Goal: Task Accomplishment & Management: Use online tool/utility

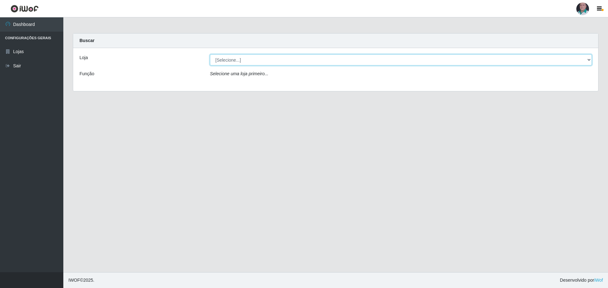
click at [251, 62] on select "[Selecione...] Mar Vermelho - Loja 05" at bounding box center [401, 59] width 382 height 11
select select "252"
click at [210, 54] on select "[Selecione...] Mar Vermelho - Loja 05" at bounding box center [401, 59] width 382 height 11
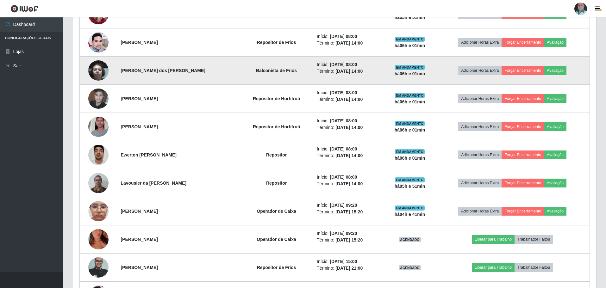
scroll to position [285, 0]
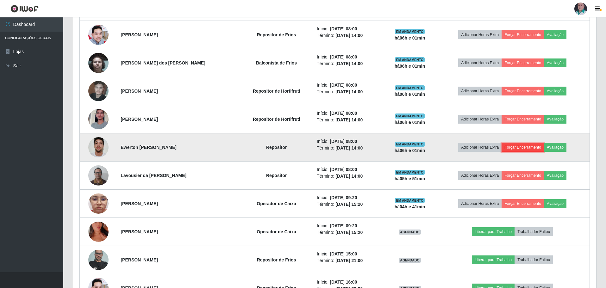
click at [518, 148] on button "Forçar Encerramento" at bounding box center [523, 147] width 42 height 9
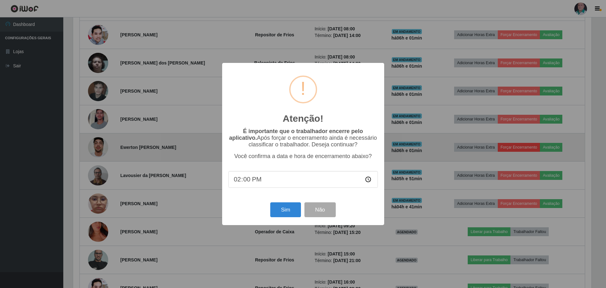
scroll to position [131, 520]
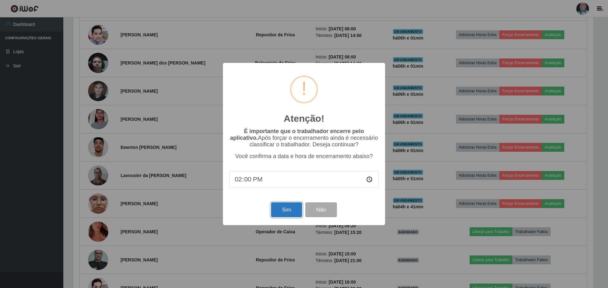
click at [293, 212] on button "Sim" at bounding box center [286, 210] width 31 height 15
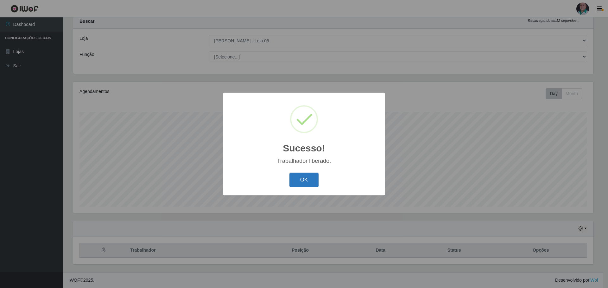
click at [301, 184] on button "OK" at bounding box center [303, 180] width 29 height 15
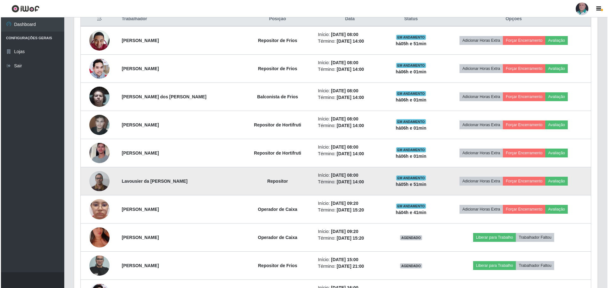
scroll to position [209, 0]
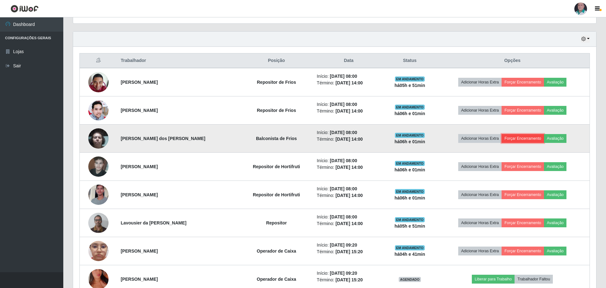
click at [511, 140] on button "Forçar Encerramento" at bounding box center [523, 138] width 42 height 9
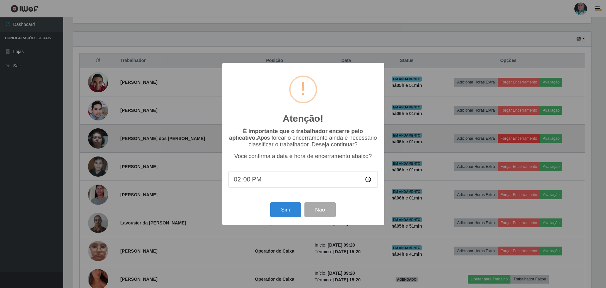
scroll to position [131, 520]
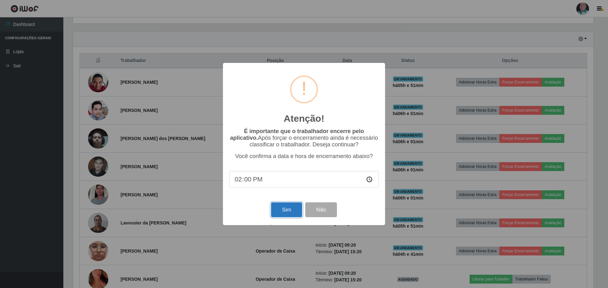
click at [284, 212] on button "Sim" at bounding box center [286, 210] width 31 height 15
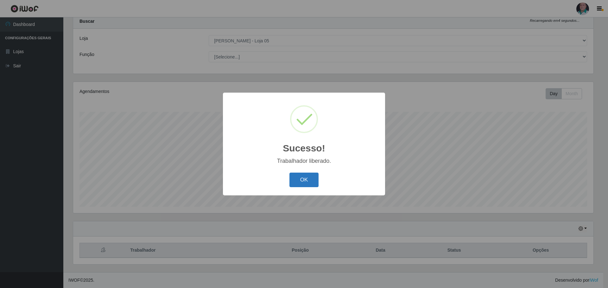
click at [304, 177] on button "OK" at bounding box center [303, 180] width 29 height 15
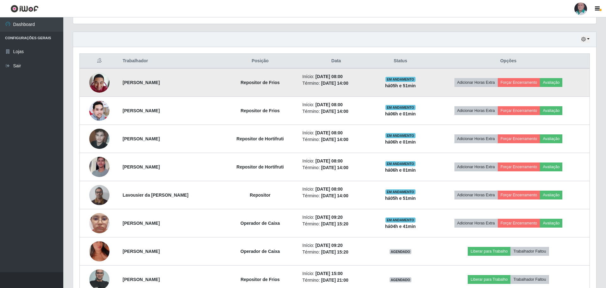
scroll to position [209, 0]
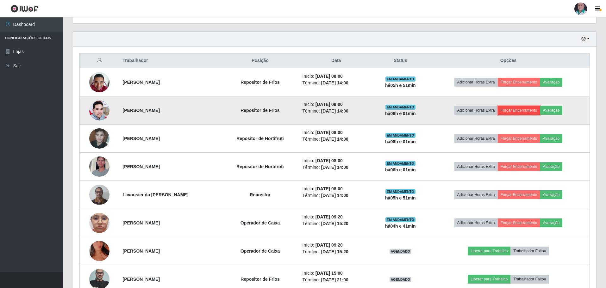
click at [523, 111] on button "Forçar Encerramento" at bounding box center [519, 110] width 42 height 9
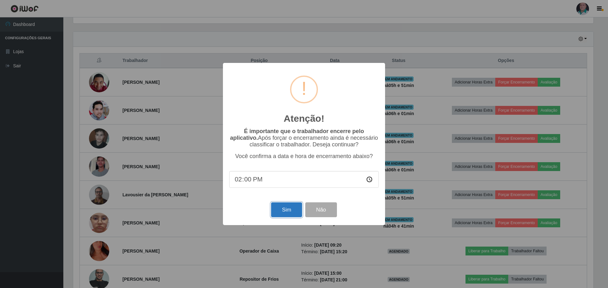
click at [290, 211] on button "Sim" at bounding box center [286, 210] width 31 height 15
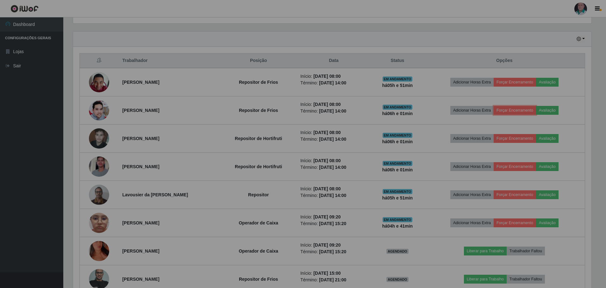
scroll to position [0, 0]
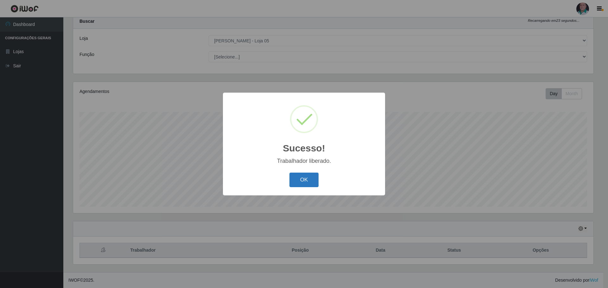
click at [304, 179] on button "OK" at bounding box center [303, 180] width 29 height 15
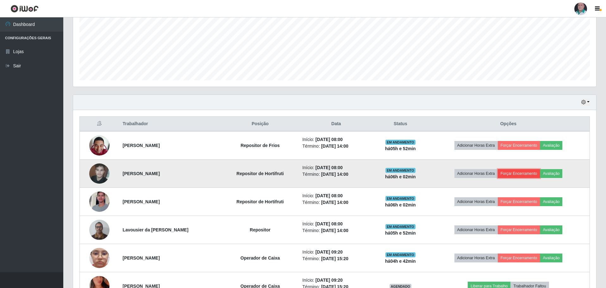
click at [510, 174] on button "Forçar Encerramento" at bounding box center [519, 173] width 42 height 9
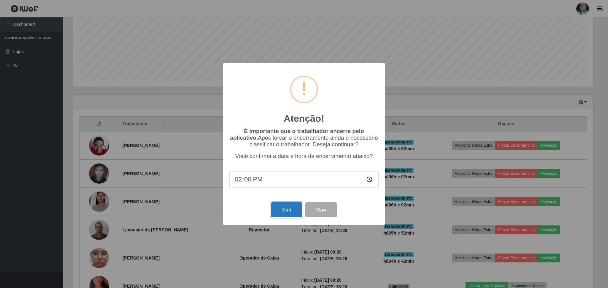
click at [279, 212] on button "Sim" at bounding box center [286, 210] width 31 height 15
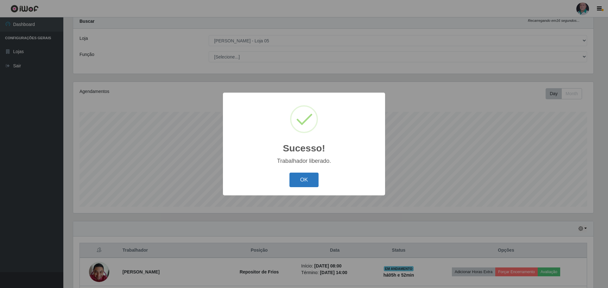
click at [307, 181] on button "OK" at bounding box center [303, 180] width 29 height 15
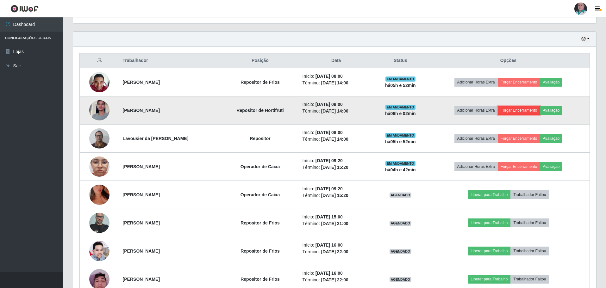
click at [520, 110] on button "Forçar Encerramento" at bounding box center [519, 110] width 42 height 9
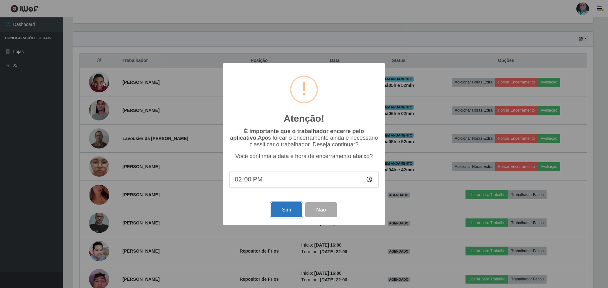
click at [284, 212] on button "Sim" at bounding box center [286, 210] width 31 height 15
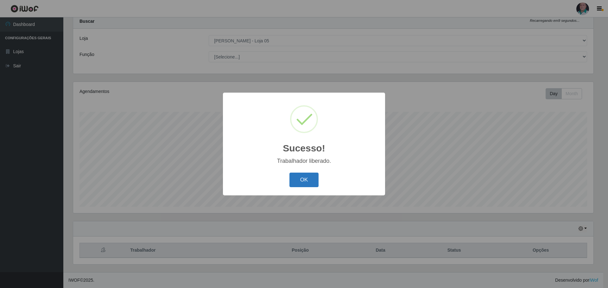
click at [310, 178] on button "OK" at bounding box center [303, 180] width 29 height 15
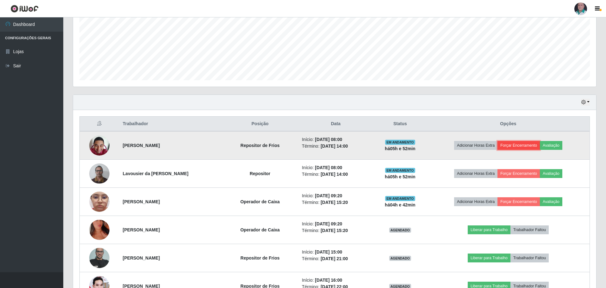
click at [516, 145] on button "Forçar Encerramento" at bounding box center [519, 145] width 42 height 9
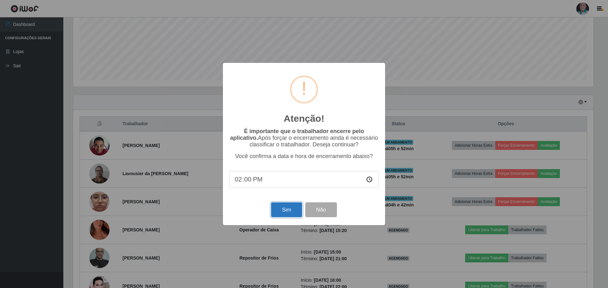
click at [290, 208] on button "Sim" at bounding box center [286, 210] width 31 height 15
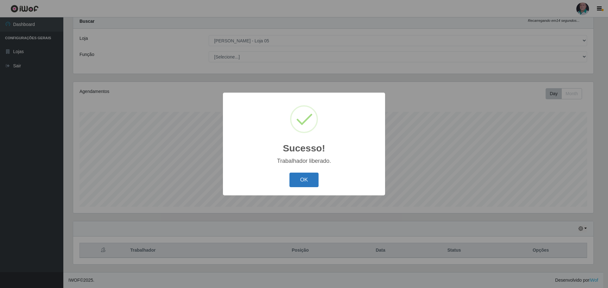
click at [308, 179] on button "OK" at bounding box center [303, 180] width 29 height 15
